Goal: Find specific page/section: Find specific page/section

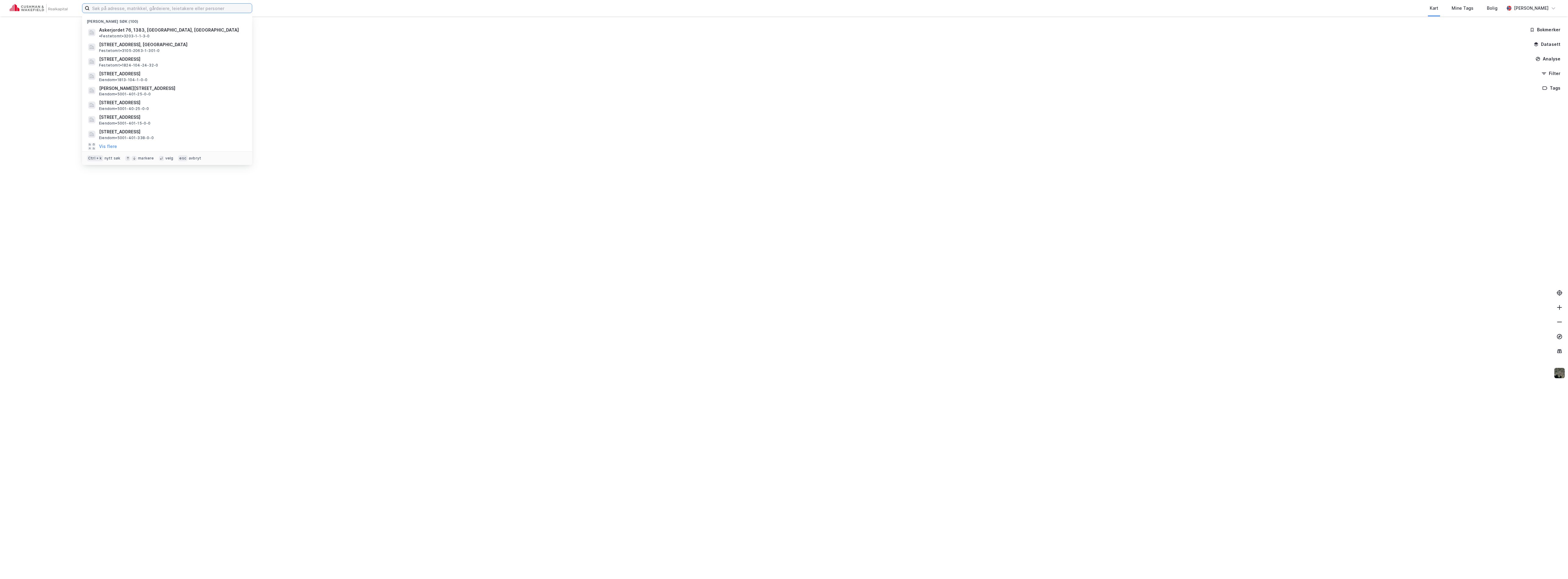
click at [192, 7] on input at bounding box center [170, 8] width 163 height 9
paste input "3901-13/2/25/0"
type input "3901-13/2/25/0"
click at [169, 33] on div "Aslak [STREET_ADDRESS], HORTEN Festetomt • 3901-13-2-25-0" at bounding box center [222, 32] width 147 height 12
